Goal: Entertainment & Leisure: Consume media (video, audio)

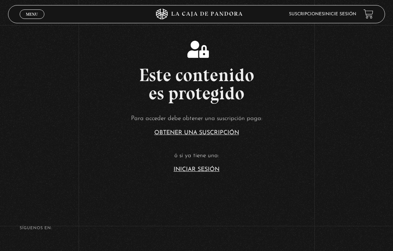
click at [205, 172] on link "Iniciar Sesión" at bounding box center [197, 170] width 46 height 6
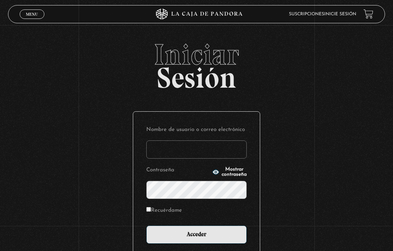
click at [182, 147] on input "Nombre de usuario o correo electrónico" at bounding box center [196, 149] width 100 height 18
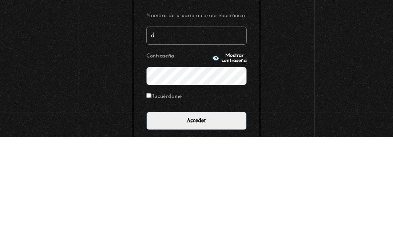
type input "daniela.ao94@gmail.com"
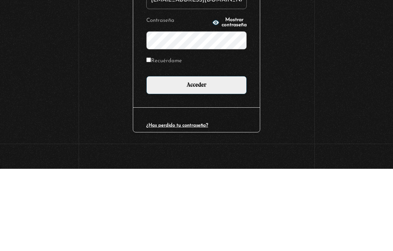
click at [197, 158] on input "Acceder" at bounding box center [196, 167] width 100 height 18
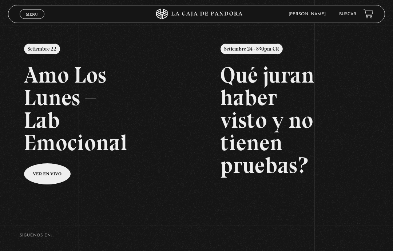
scroll to position [74, 0]
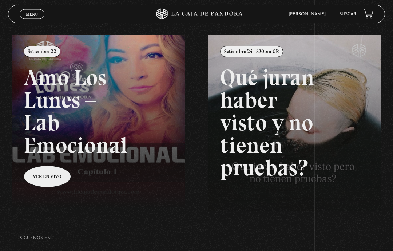
click at [23, 13] on link "Menu Cerrar" at bounding box center [32, 13] width 25 height 9
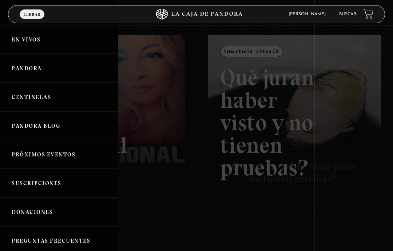
click at [37, 74] on link "Pandora" at bounding box center [59, 68] width 118 height 29
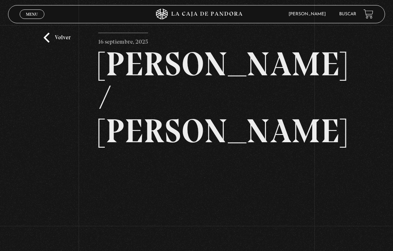
scroll to position [17, 0]
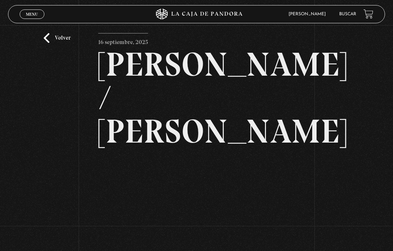
click at [46, 43] on link "Volver" at bounding box center [57, 38] width 27 height 10
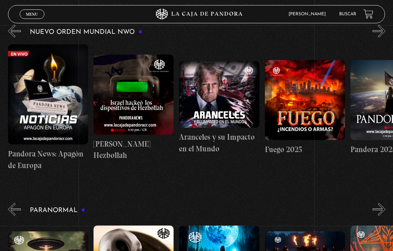
click at [385, 213] on button "»" at bounding box center [379, 209] width 13 height 13
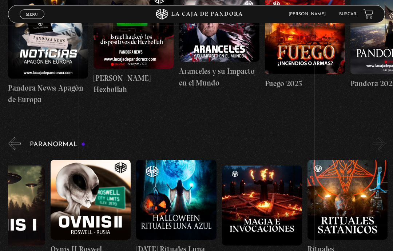
click at [47, 138] on div "Paranormal [DATE] [DATE] Historias Paranormales Apariciones en Carretera Ovnis …" at bounding box center [200, 203] width 385 height 135
click at [49, 142] on h3 "Paranormal" at bounding box center [58, 144] width 56 height 7
click at [12, 141] on button "«" at bounding box center [14, 143] width 13 height 13
click at [377, 141] on button "»" at bounding box center [379, 143] width 13 height 13
click at [377, 139] on button "»" at bounding box center [379, 143] width 13 height 13
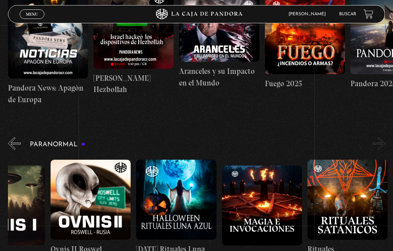
click at [380, 139] on button "»" at bounding box center [379, 143] width 13 height 13
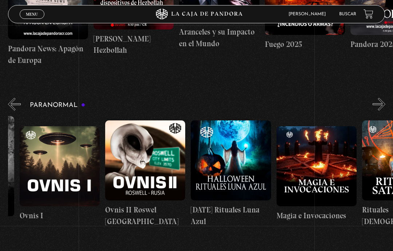
click at [246, 203] on link "[DATE] Rituales Luna Azul" at bounding box center [231, 173] width 80 height 115
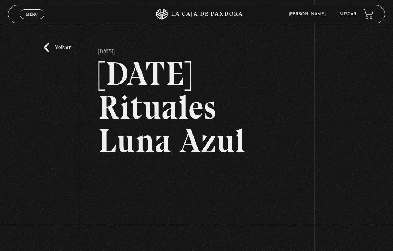
scroll to position [8, 0]
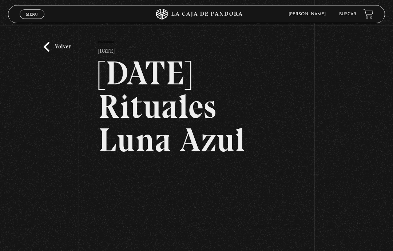
click at [57, 52] on link "Volver" at bounding box center [57, 47] width 27 height 10
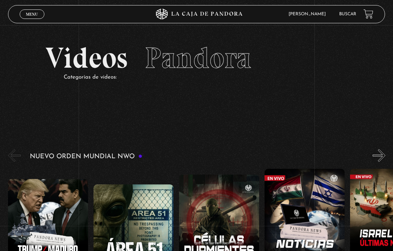
click at [30, 19] on span "Cerrar" at bounding box center [32, 20] width 17 height 5
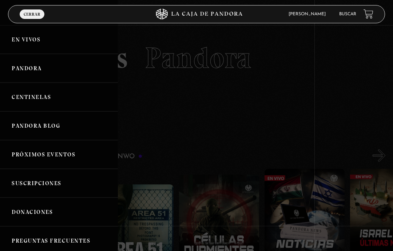
click at [53, 95] on link "Centinelas" at bounding box center [59, 97] width 118 height 29
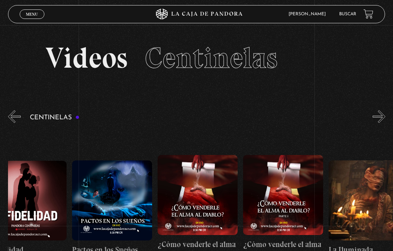
scroll to position [0, 3273]
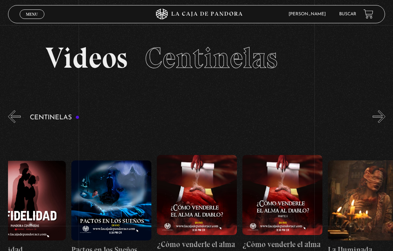
click at [103, 235] on figure at bounding box center [111, 200] width 80 height 80
